Goal: Task Accomplishment & Management: Use online tool/utility

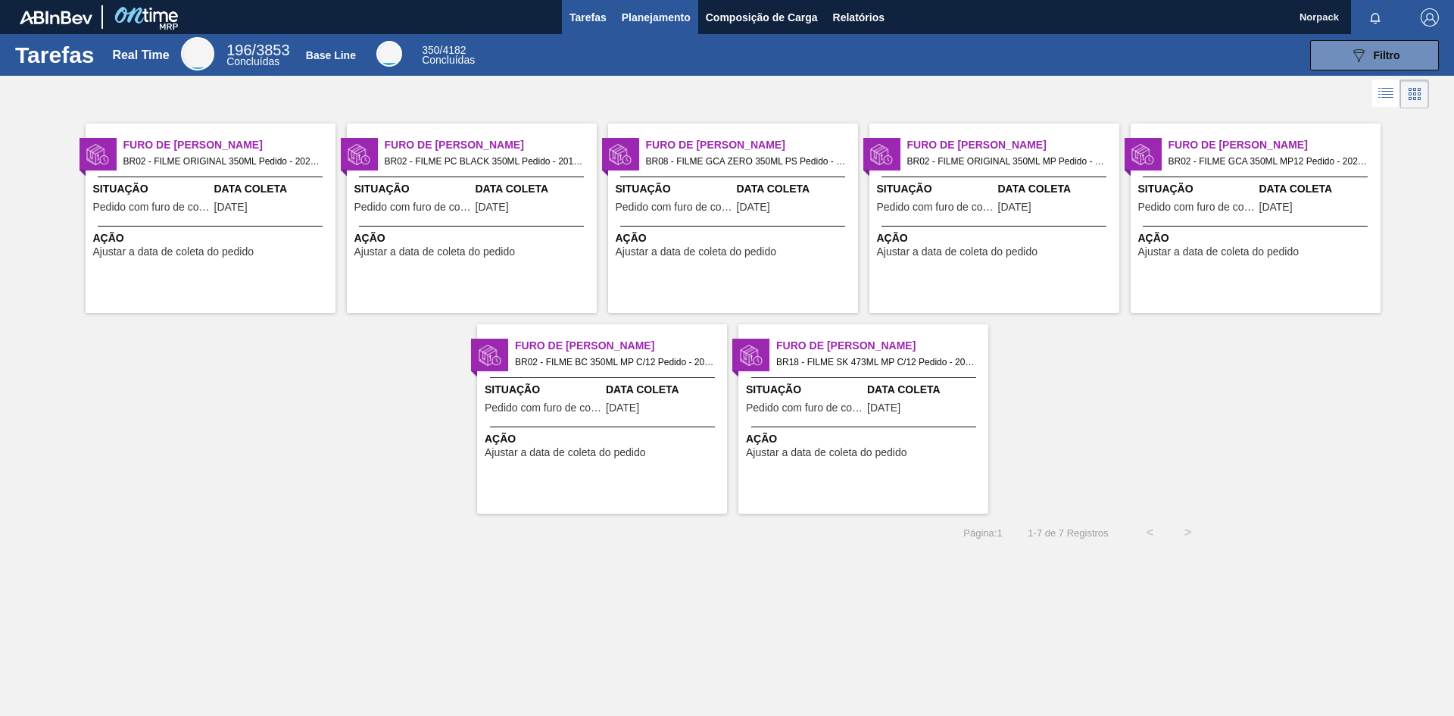
click at [648, 20] on span "Planejamento" at bounding box center [656, 17] width 69 height 18
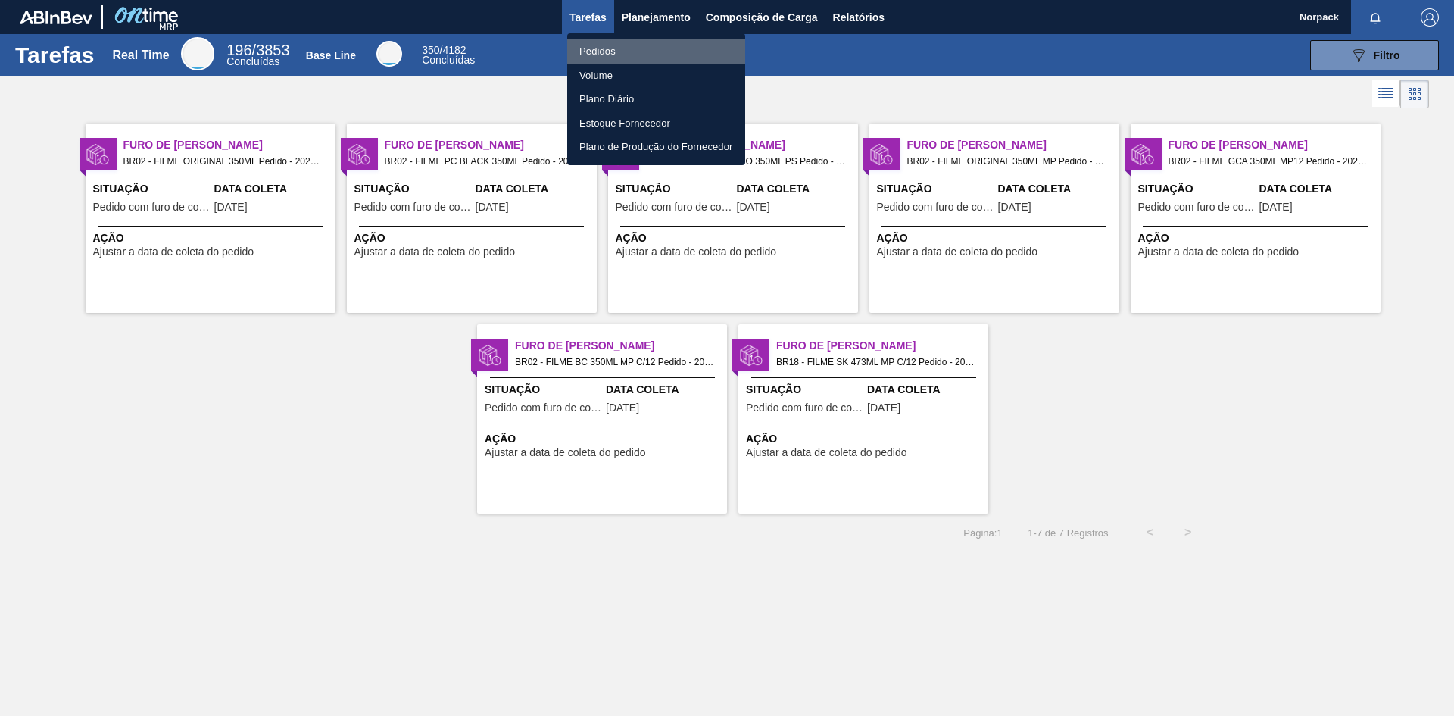
click at [609, 48] on li "Pedidos" at bounding box center [656, 51] width 178 height 24
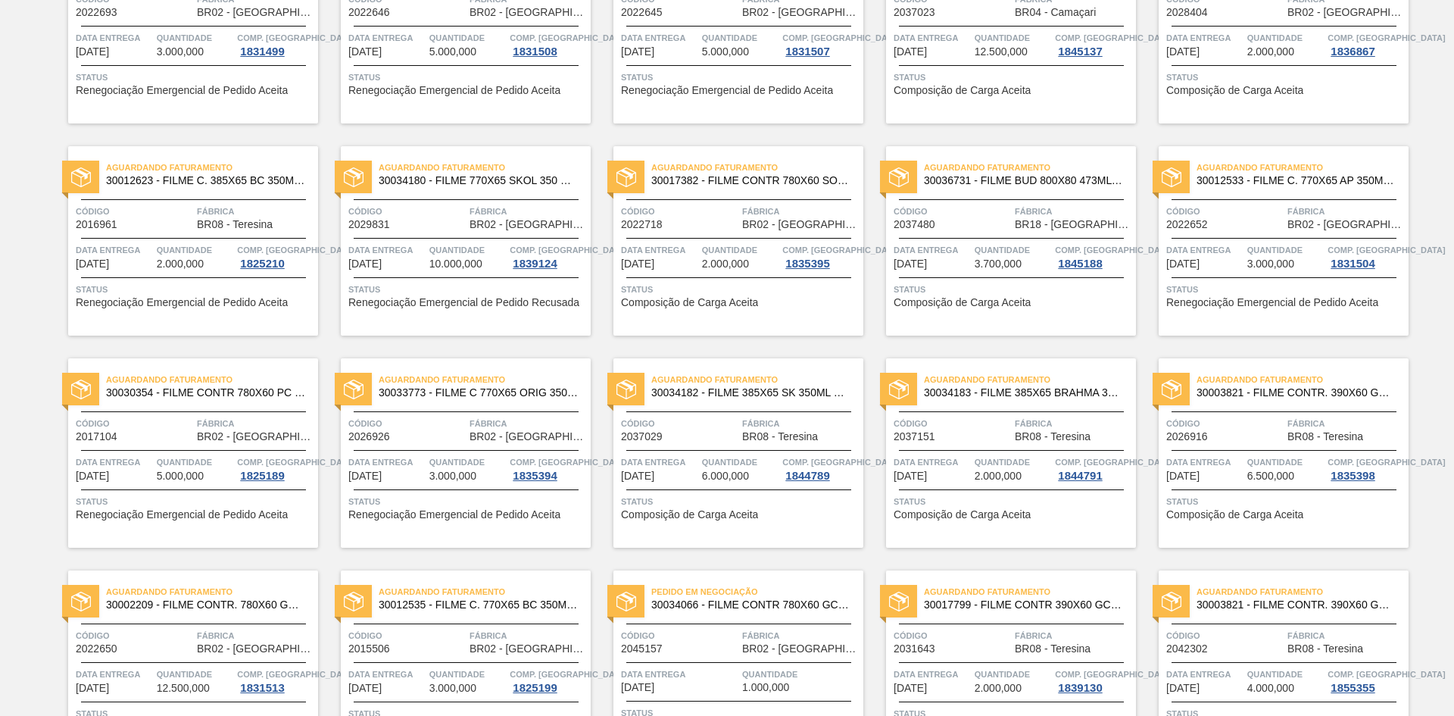
scroll to position [941, 0]
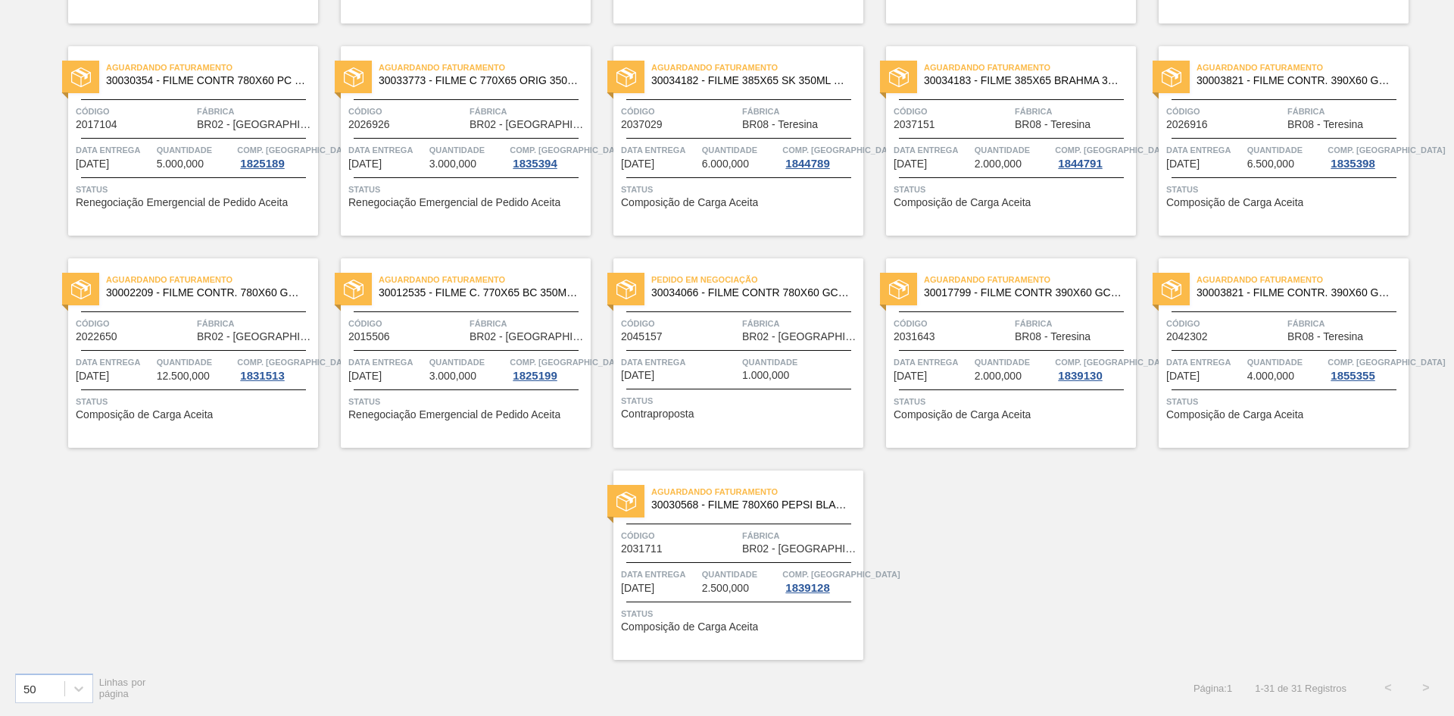
click at [695, 350] on div at bounding box center [738, 350] width 225 height 1
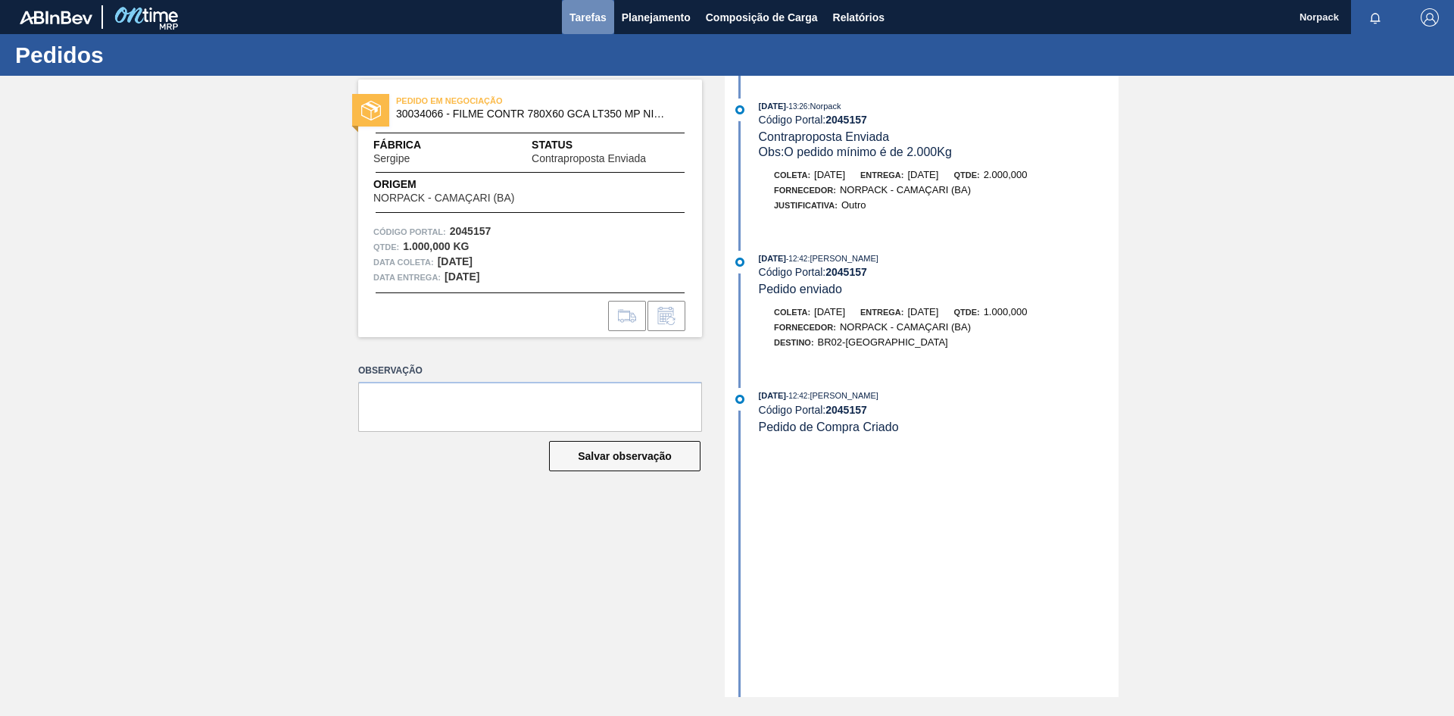
click at [593, 24] on span "Tarefas" at bounding box center [588, 17] width 37 height 18
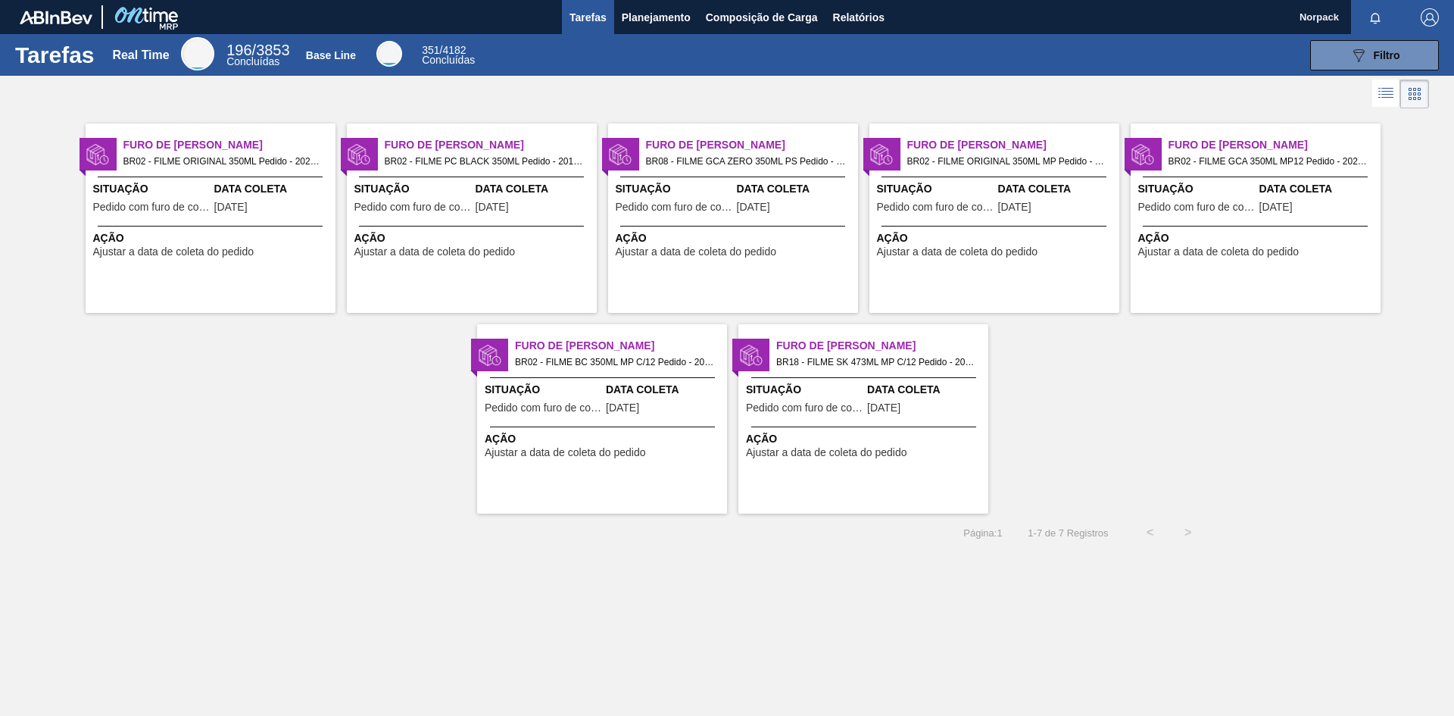
click at [209, 229] on div "Ação Ajustar a data de coleta do pedido" at bounding box center [211, 242] width 250 height 32
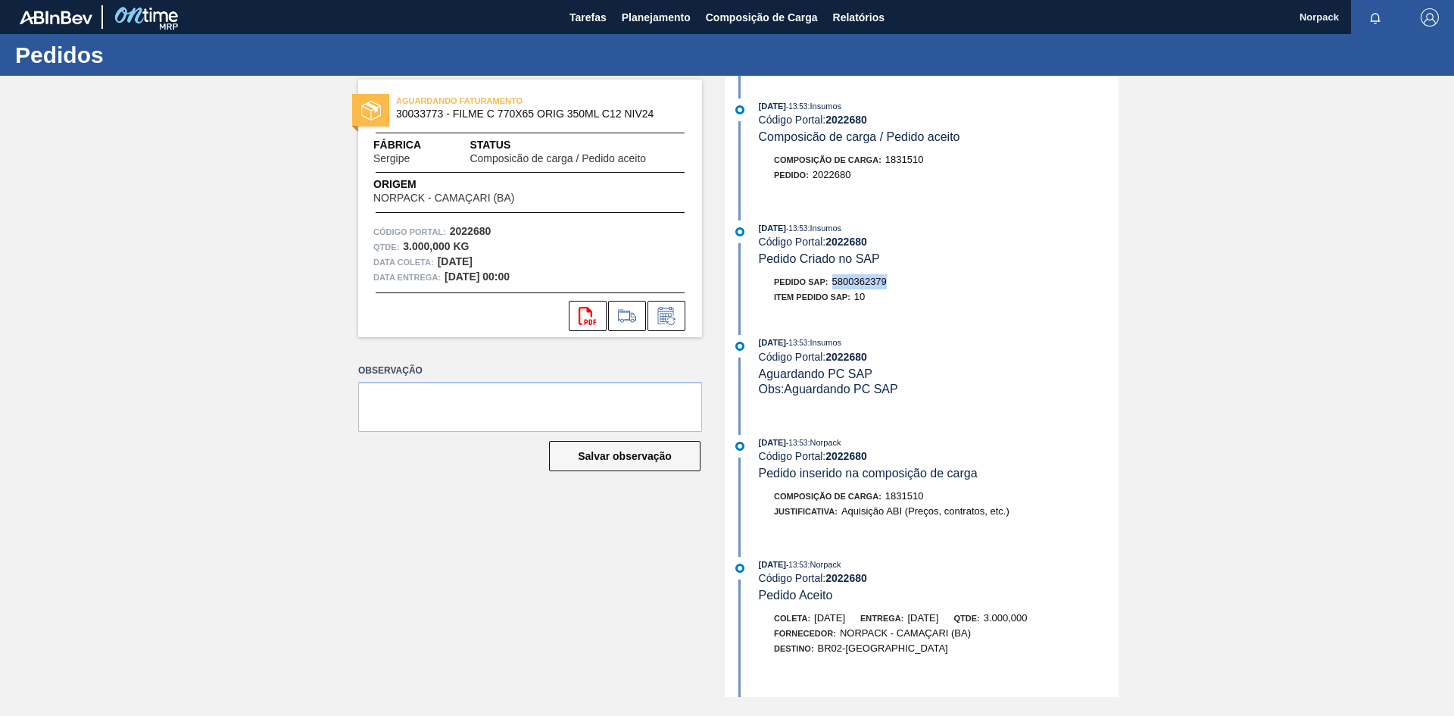
drag, startPoint x: 833, startPoint y: 276, endPoint x: 894, endPoint y: 281, distance: 60.8
click at [894, 281] on div "Pedido SAP: 5800362379" at bounding box center [939, 281] width 360 height 15
copy span "5800362379"
